Goal: Information Seeking & Learning: Check status

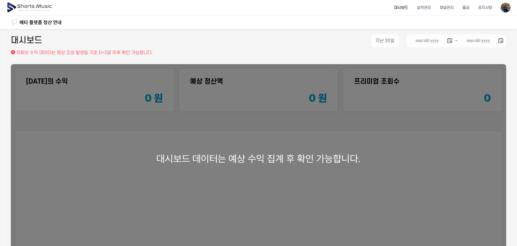
click at [361, 111] on div "대시보드 데이터는 예상 수익 집계 후 확인 가능합니다." at bounding box center [258, 158] width 495 height 189
click at [424, 7] on li "실적관리" at bounding box center [424, 8] width 23 height 14
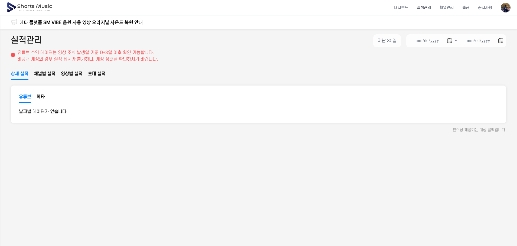
click at [38, 76] on span "채널별 실적" at bounding box center [45, 74] width 22 height 6
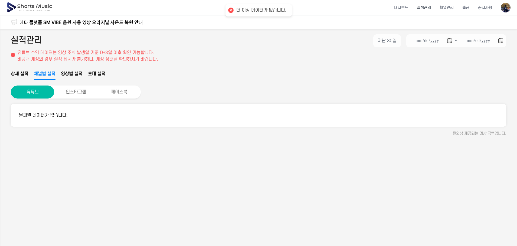
click at [69, 74] on span "영상별 실적" at bounding box center [72, 74] width 22 height 6
type input "**********"
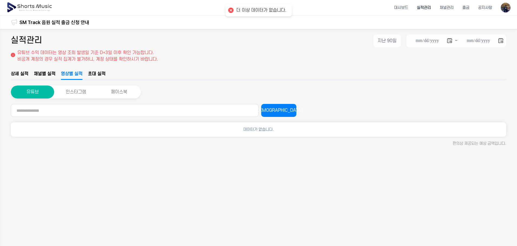
click at [94, 72] on span "초대 실적" at bounding box center [97, 74] width 18 height 6
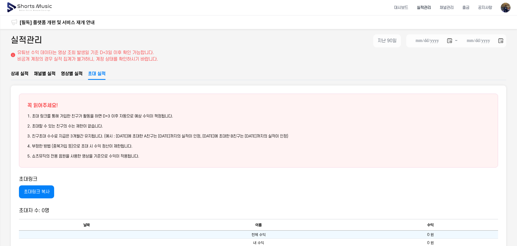
click at [72, 76] on span "영상별 실적" at bounding box center [72, 74] width 22 height 6
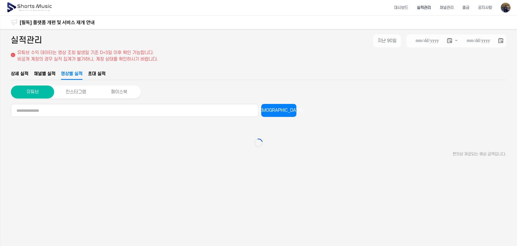
click at [21, 74] on span "상세 실적" at bounding box center [20, 74] width 18 height 6
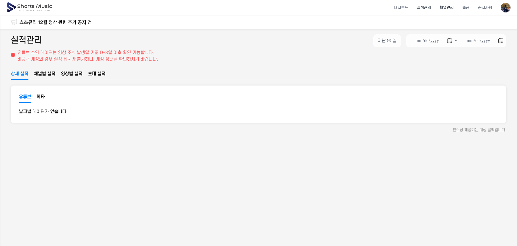
click at [447, 10] on li "채널관리" at bounding box center [446, 8] width 23 height 14
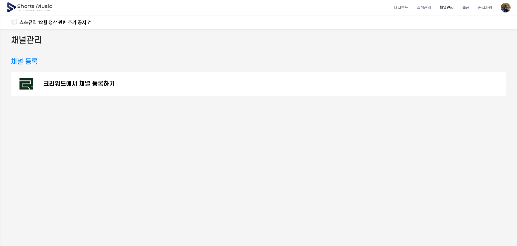
click at [39, 7] on img at bounding box center [29, 7] width 47 height 15
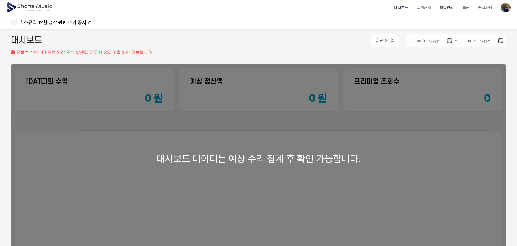
click at [456, 6] on li "채널관리" at bounding box center [446, 8] width 23 height 14
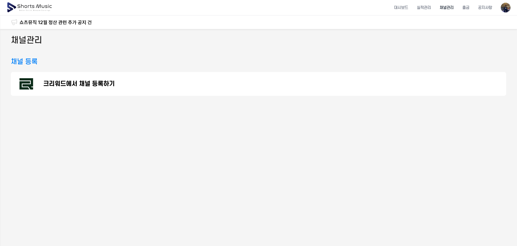
click at [155, 87] on div "크리워드에서 채널 등록하기" at bounding box center [258, 84] width 495 height 24
